Goal: Information Seeking & Learning: Learn about a topic

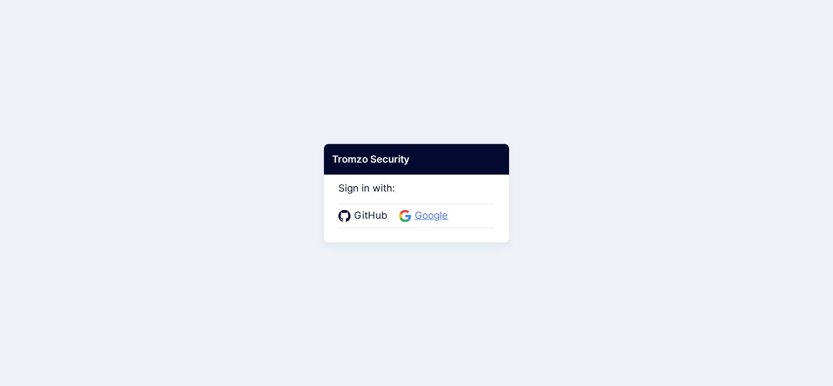
click at [426, 220] on span "Google" at bounding box center [431, 215] width 40 height 15
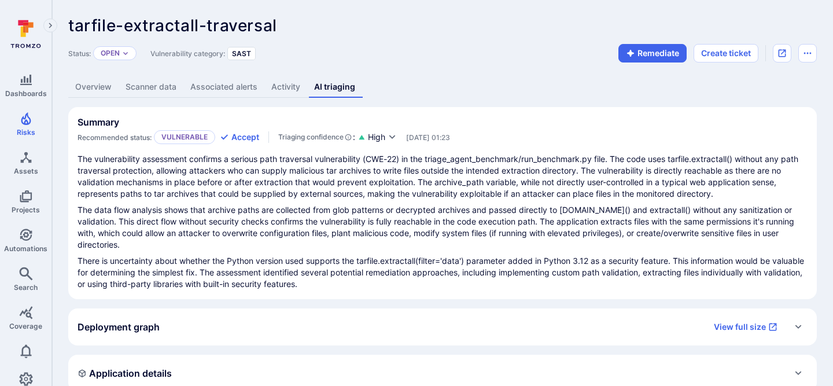
click at [291, 87] on link "Activity" at bounding box center [285, 86] width 43 height 21
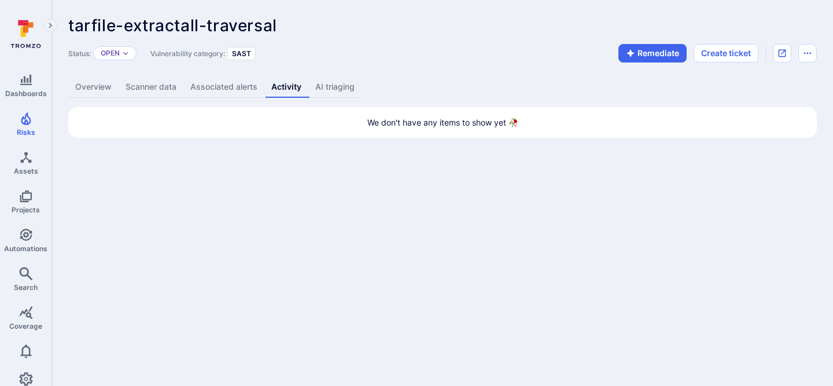
click at [345, 79] on link "AI triaging" at bounding box center [334, 86] width 53 height 21
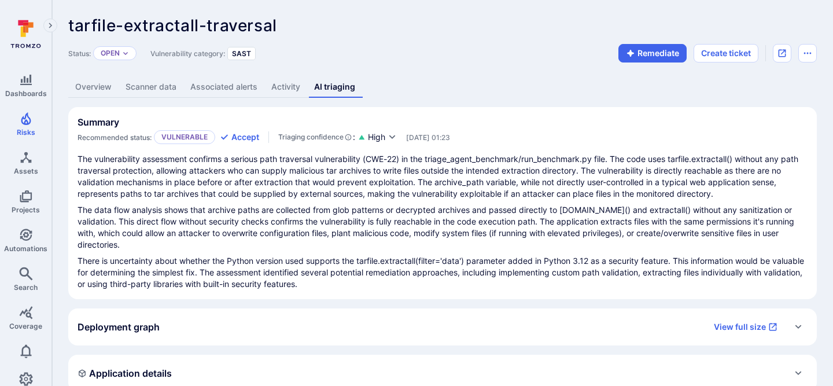
click at [287, 92] on link "Activity" at bounding box center [285, 86] width 43 height 21
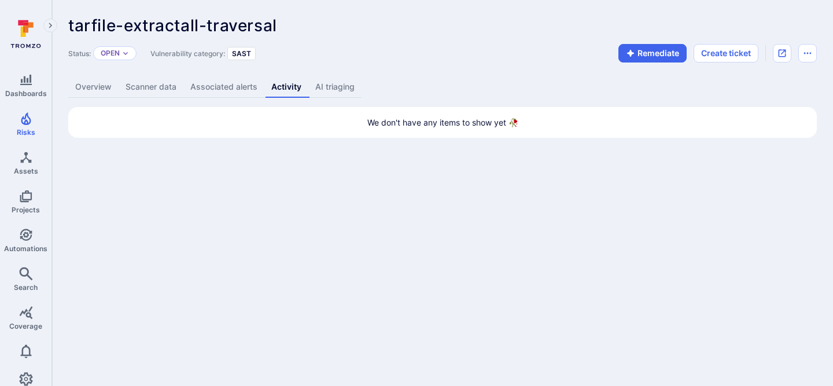
click at [334, 88] on link "AI triaging" at bounding box center [334, 86] width 53 height 21
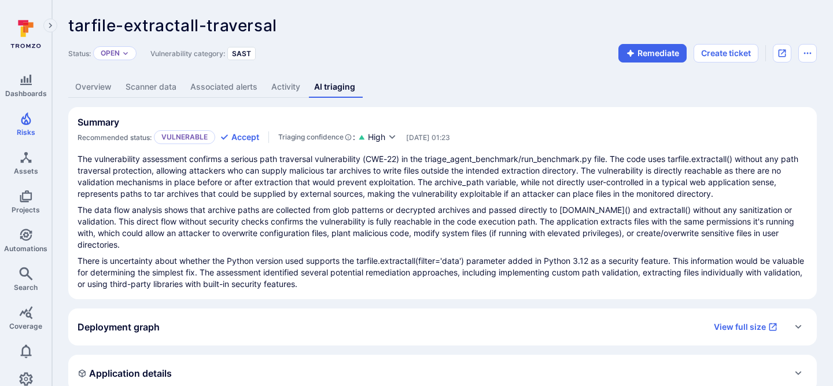
click at [288, 84] on link "Activity" at bounding box center [285, 86] width 43 height 21
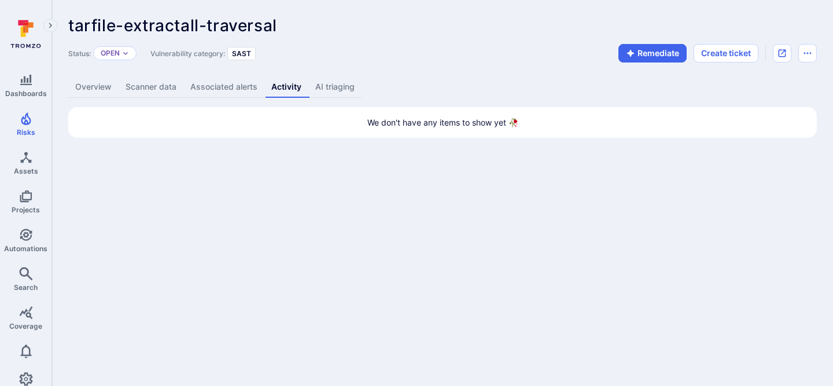
click at [350, 87] on link "AI triaging" at bounding box center [334, 86] width 53 height 21
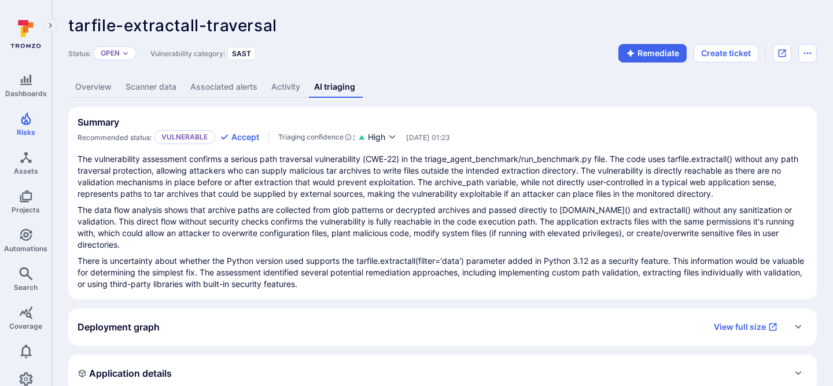
click at [499, 117] on div "Summary Recommended status: Vulnerable Accept Triaging confidence : High Sep 2,…" at bounding box center [442, 130] width 730 height 28
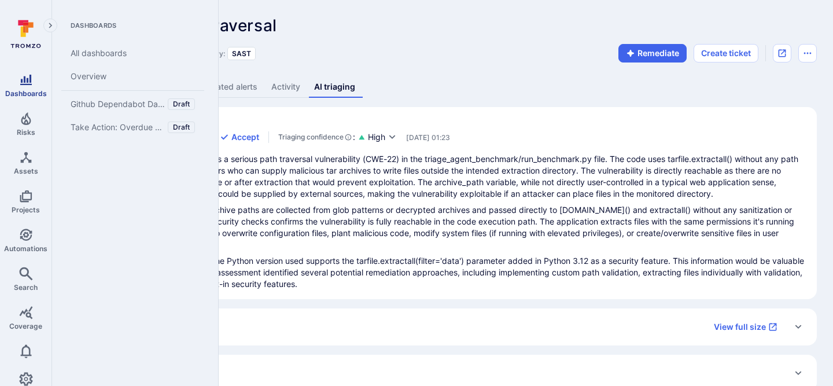
click at [25, 94] on span "Dashboards" at bounding box center [26, 93] width 42 height 9
